Goal: Task Accomplishment & Management: Manage account settings

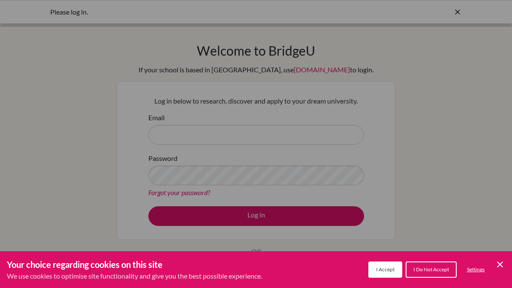
click at [387, 268] on span "I Accept" at bounding box center [385, 270] width 18 height 6
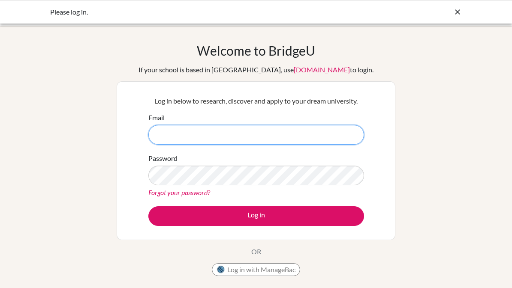
click at [167, 130] on input "Email" at bounding box center [256, 135] width 216 height 20
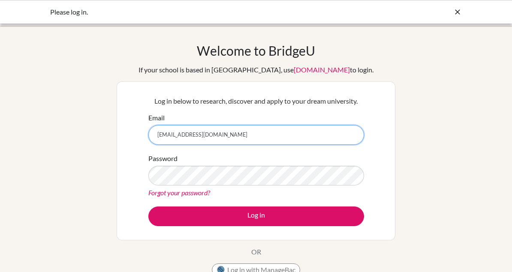
type input "[EMAIL_ADDRESS][DOMAIN_NAME]"
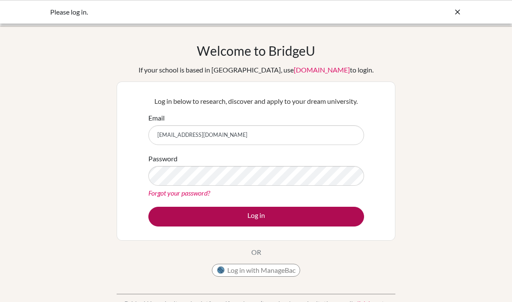
click at [324, 225] on button "Log in" at bounding box center [256, 217] width 216 height 20
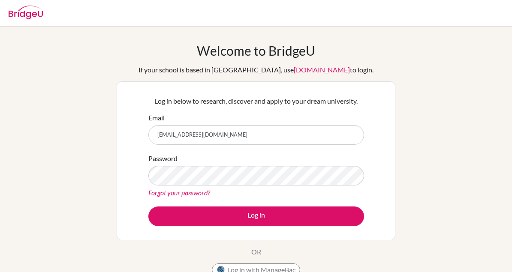
type input "[EMAIL_ADDRESS][DOMAIN_NAME]"
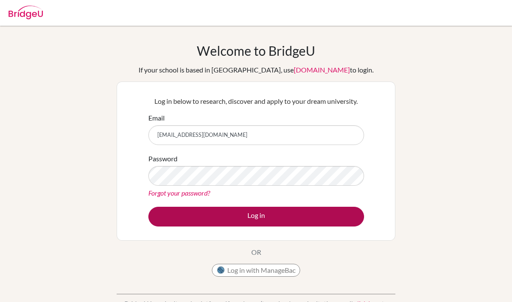
click at [315, 222] on button "Log in" at bounding box center [256, 217] width 216 height 20
click at [331, 212] on button "Log in" at bounding box center [256, 217] width 216 height 20
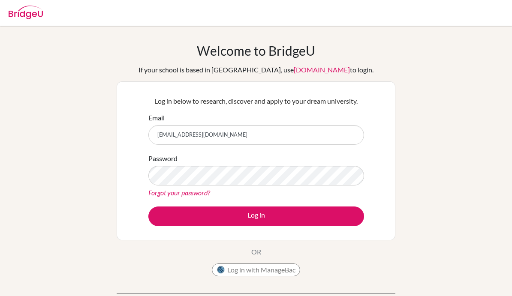
type input "[EMAIL_ADDRESS][DOMAIN_NAME]"
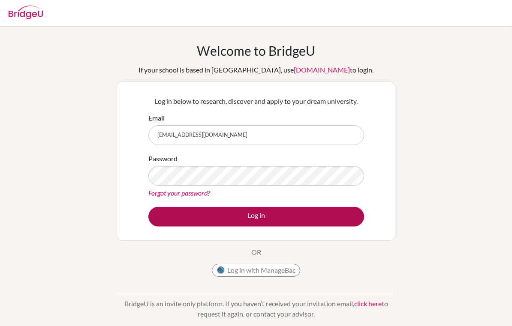
click at [325, 219] on button "Log in" at bounding box center [256, 217] width 216 height 20
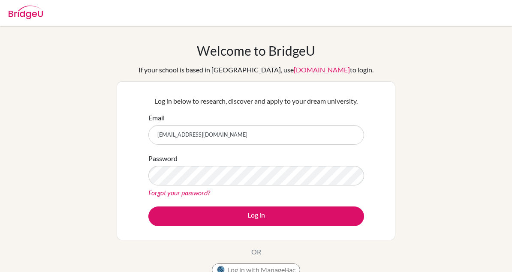
type input "[EMAIL_ADDRESS][DOMAIN_NAME]"
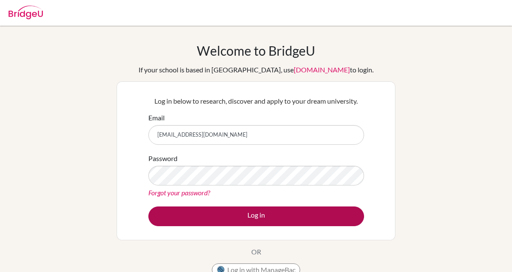
click at [323, 213] on button "Log in" at bounding box center [256, 217] width 216 height 20
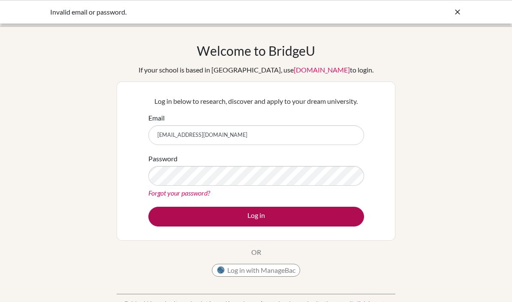
click at [343, 211] on button "Log in" at bounding box center [256, 217] width 216 height 20
click at [301, 218] on button "Log in" at bounding box center [256, 217] width 216 height 20
click at [326, 216] on button "Log in" at bounding box center [256, 217] width 216 height 20
click at [330, 211] on button "Log in" at bounding box center [256, 217] width 216 height 20
click at [330, 216] on button "Log in" at bounding box center [256, 217] width 216 height 20
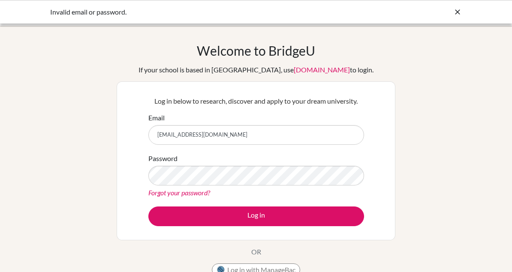
click at [455, 9] on icon at bounding box center [457, 12] width 9 height 9
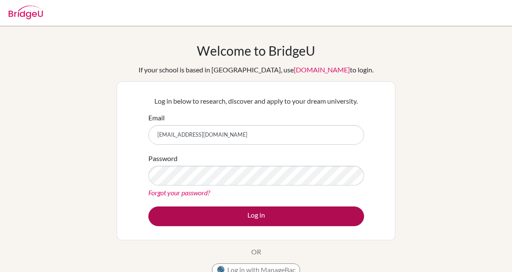
click at [332, 220] on button "Log in" at bounding box center [256, 217] width 216 height 20
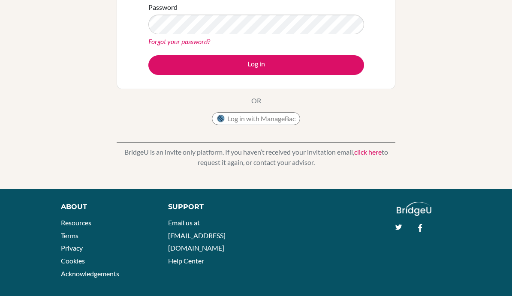
scroll to position [151, 0]
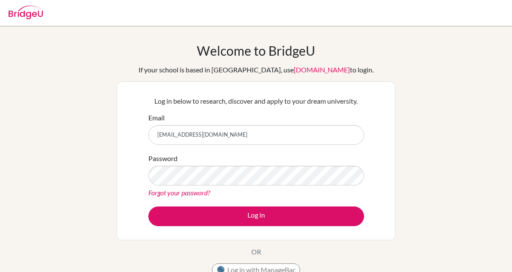
type input "[EMAIL_ADDRESS][DOMAIN_NAME]"
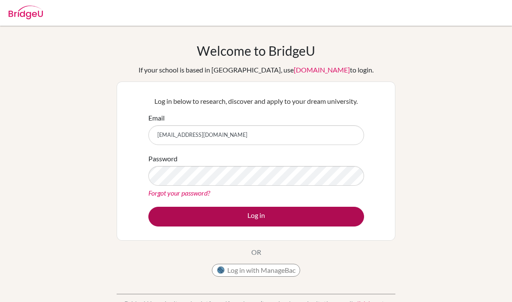
click at [337, 210] on button "Log in" at bounding box center [256, 217] width 216 height 20
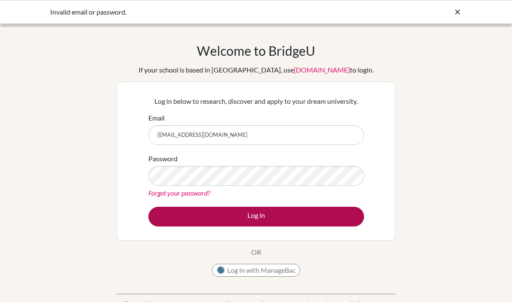
click at [347, 217] on button "Log in" at bounding box center [256, 217] width 216 height 20
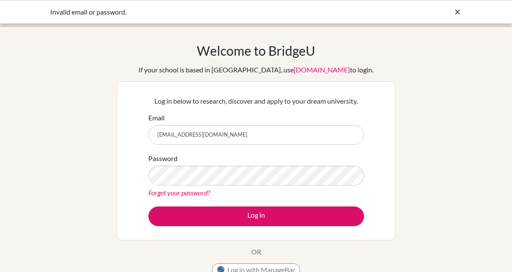
click at [453, 18] on div "Invalid email or password." at bounding box center [256, 12] width 512 height 24
